Goal: Find specific page/section: Find specific page/section

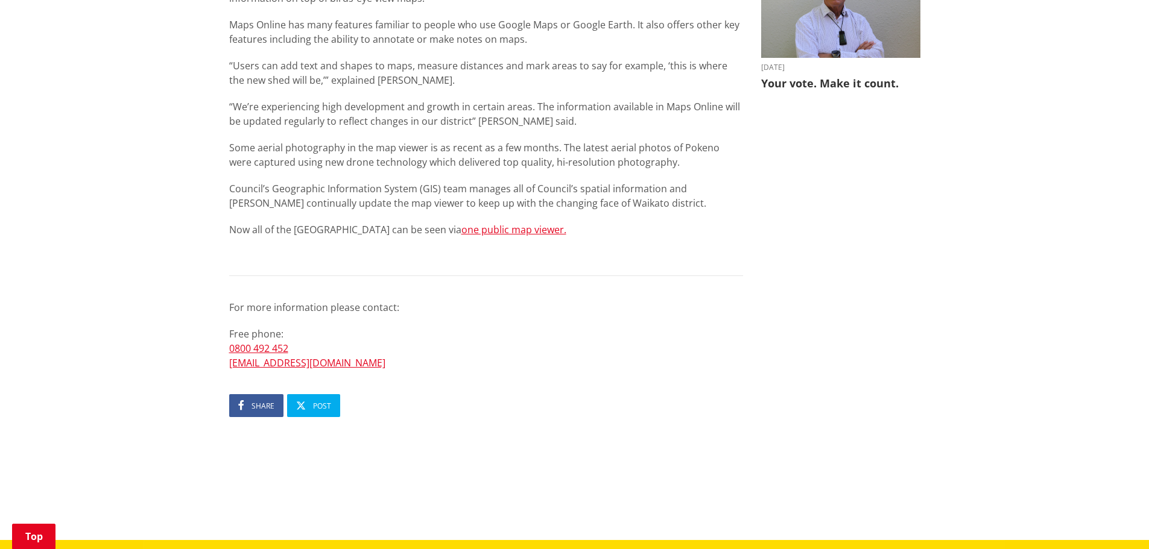
scroll to position [603, 0]
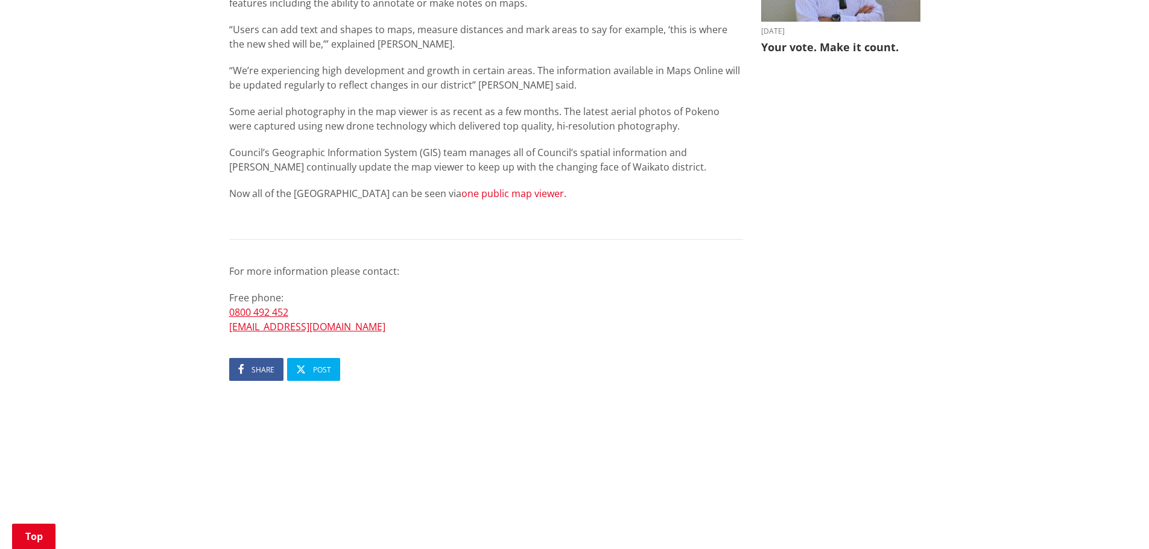
click at [469, 197] on link "one public map viewer." at bounding box center [513, 193] width 105 height 13
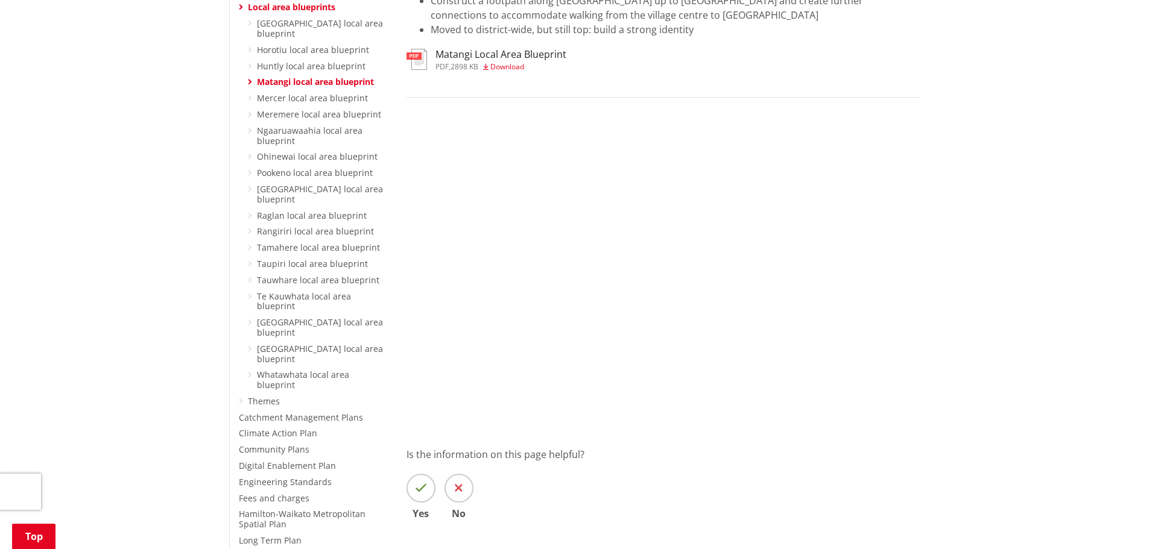
scroll to position [60, 0]
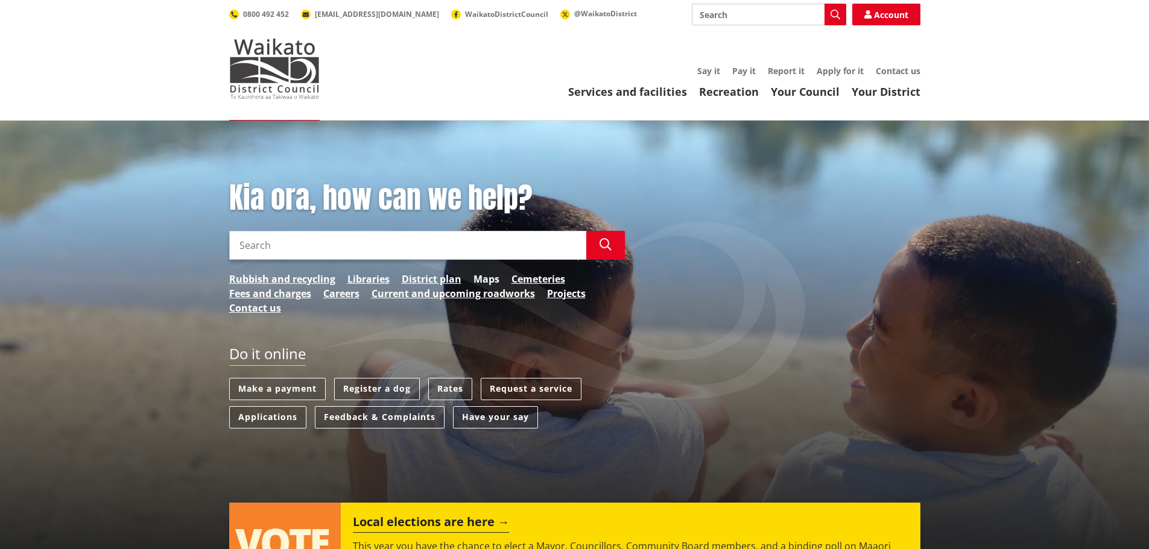
click at [487, 277] on link "Maps" at bounding box center [486, 279] width 26 height 14
click at [488, 278] on link "Maps" at bounding box center [486, 279] width 26 height 14
